Goal: Task Accomplishment & Management: Manage account settings

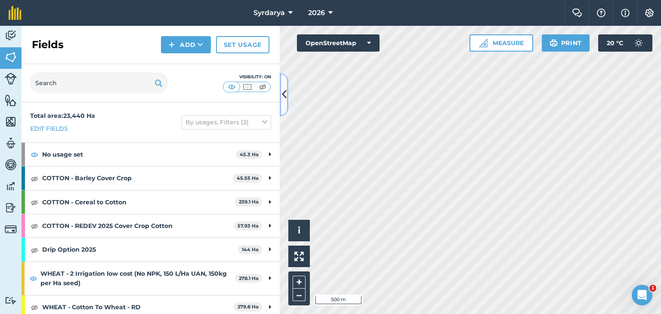
click at [285, 92] on icon at bounding box center [284, 94] width 5 height 15
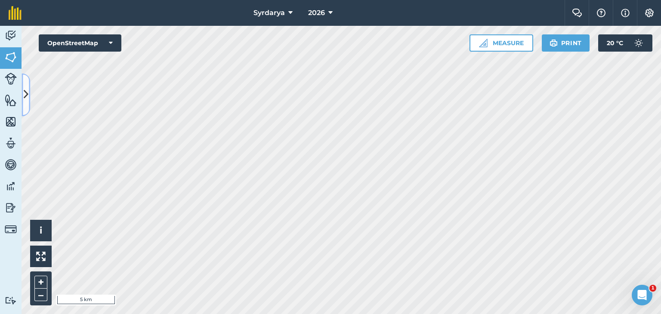
click at [25, 88] on icon at bounding box center [26, 94] width 5 height 15
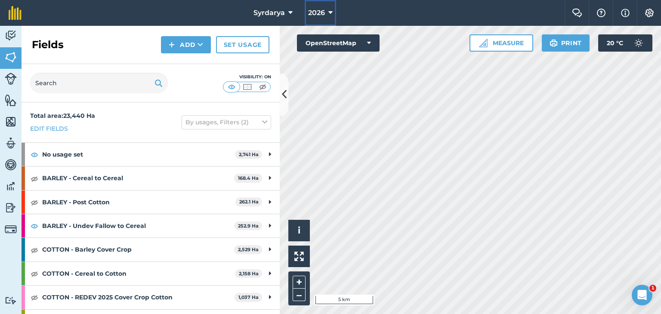
click at [319, 14] on span "2026" at bounding box center [316, 13] width 17 height 10
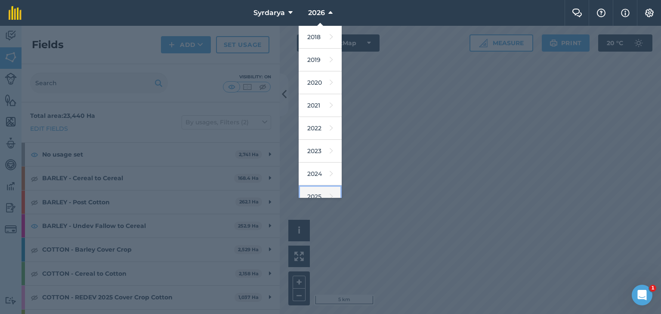
click at [319, 190] on link "2025" at bounding box center [320, 197] width 43 height 23
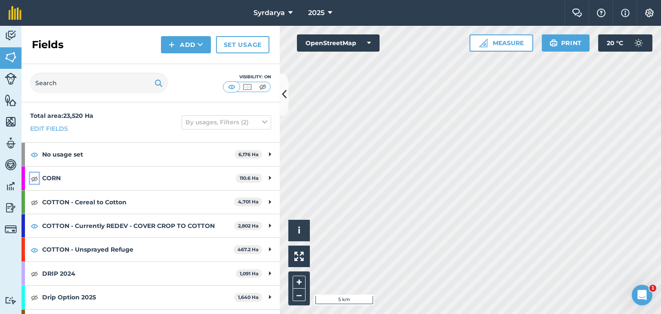
click at [36, 178] on img at bounding box center [35, 178] width 8 height 10
click at [33, 201] on img at bounding box center [35, 202] width 8 height 10
click at [35, 276] on img at bounding box center [35, 274] width 8 height 10
click at [34, 295] on img at bounding box center [35, 297] width 8 height 10
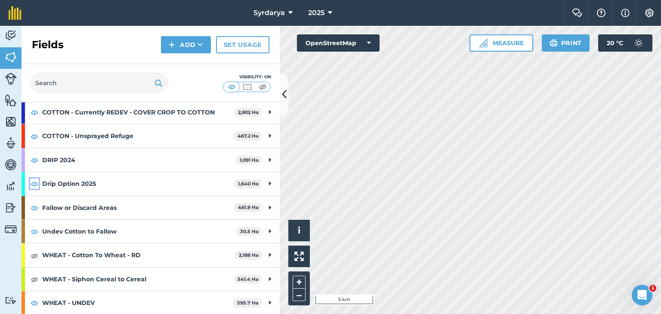
scroll to position [137, 0]
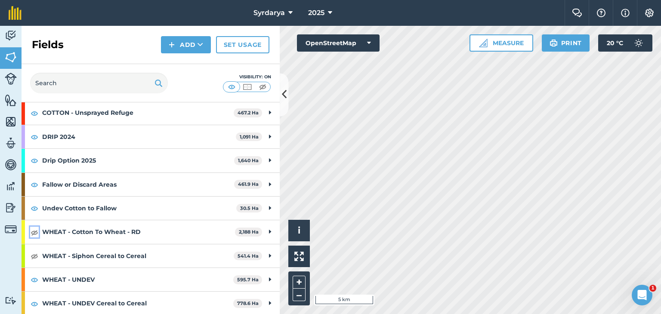
click at [33, 230] on img at bounding box center [35, 232] width 8 height 10
click at [33, 254] on img at bounding box center [35, 256] width 8 height 10
click at [284, 95] on icon at bounding box center [284, 94] width 5 height 15
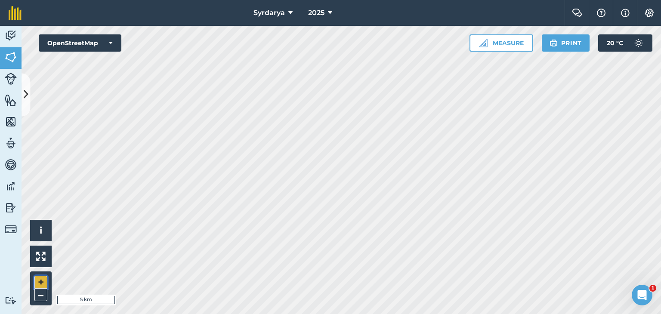
click at [40, 281] on button "+" at bounding box center [40, 282] width 13 height 13
click at [43, 279] on button "+" at bounding box center [40, 282] width 13 height 13
click at [36, 298] on button "–" at bounding box center [40, 295] width 13 height 12
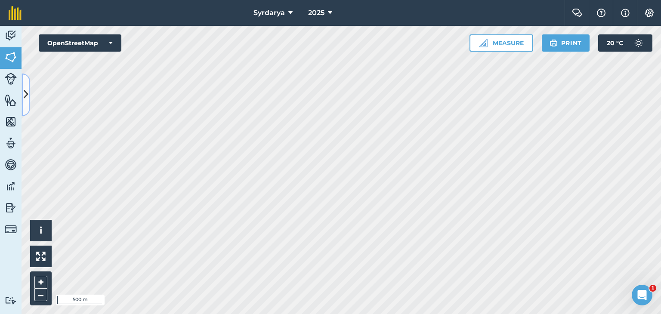
click at [26, 93] on icon at bounding box center [26, 94] width 5 height 15
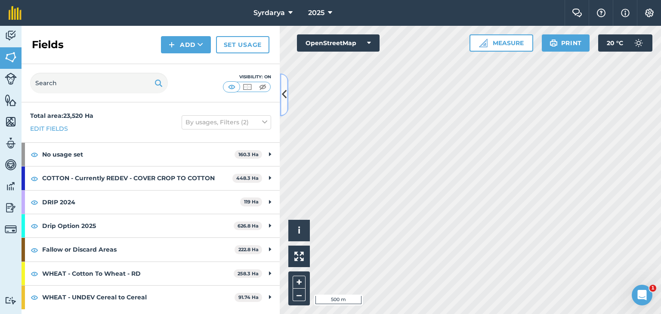
scroll to position [0, 0]
click at [80, 87] on input "text" at bounding box center [99, 83] width 138 height 21
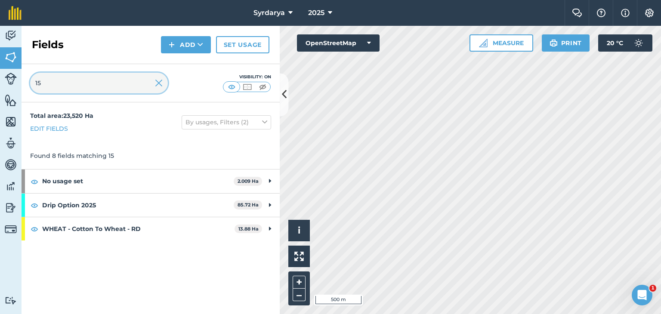
type input "1"
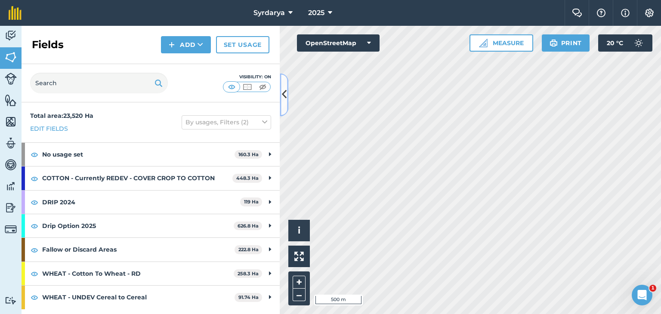
click at [283, 101] on icon at bounding box center [284, 94] width 5 height 15
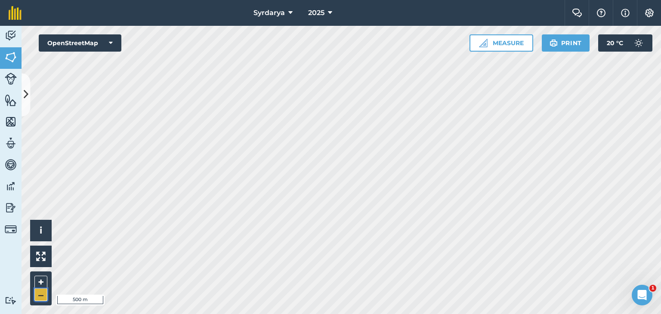
click at [44, 292] on button "–" at bounding box center [40, 295] width 13 height 12
click at [325, 12] on button "2025" at bounding box center [320, 13] width 31 height 26
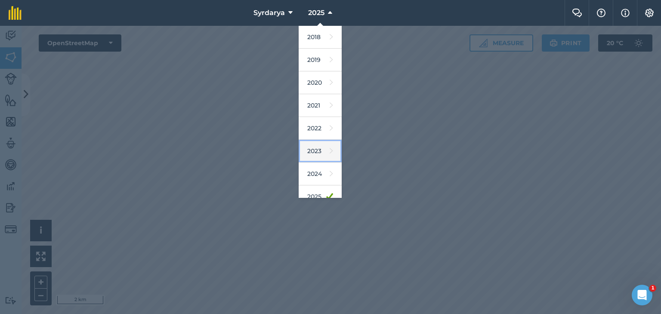
click at [316, 147] on link "2023" at bounding box center [320, 151] width 43 height 23
